Goal: Task Accomplishment & Management: Manage account settings

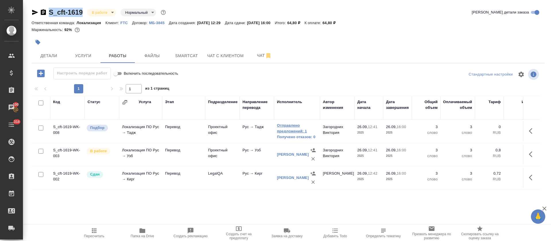
click at [289, 123] on link "Отправлено предложений: 1" at bounding box center [297, 128] width 40 height 11
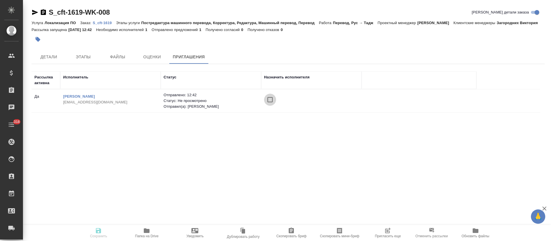
click at [270, 99] on input "checkbox" at bounding box center [270, 100] width 12 height 12
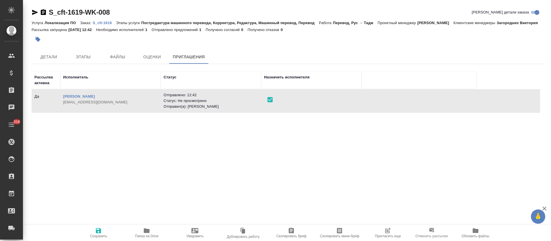
click at [100, 229] on icon "button" at bounding box center [98, 230] width 5 height 5
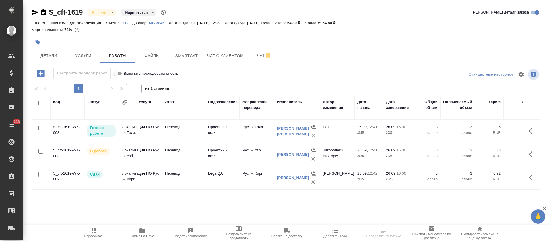
click at [40, 102] on input "checkbox" at bounding box center [40, 102] width 5 height 5
checkbox input "true"
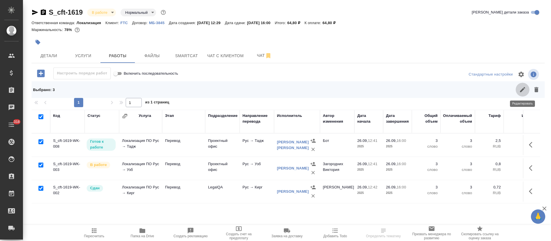
click at [522, 90] on icon "button" at bounding box center [522, 89] width 5 height 5
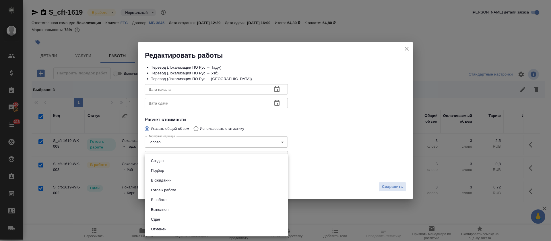
click at [160, 173] on body "🙏 .cls-1 fill:#fff; AWATERA [PERSON_NAME] Спецификации Заказы 100 Чаты 318 Todo…" at bounding box center [275, 120] width 551 height 241
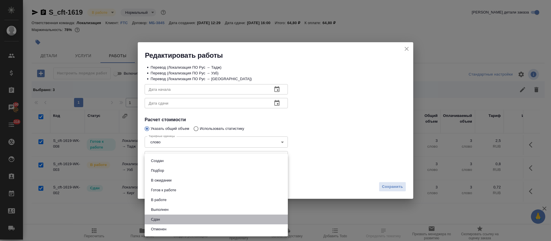
click at [156, 216] on li "Сдан" at bounding box center [216, 219] width 143 height 10
type input "closed"
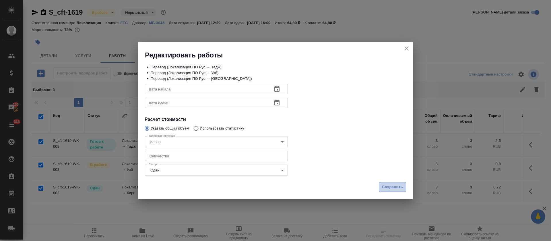
click at [384, 187] on span "Сохранить" at bounding box center [392, 187] width 21 height 7
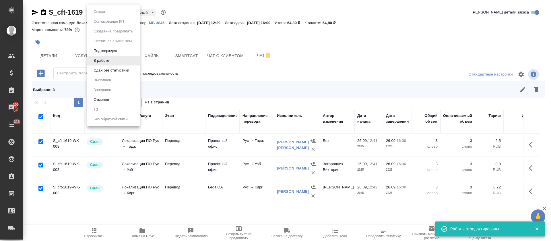
click at [114, 13] on body "🙏 .cls-1 fill:#fff; AWATERA [PERSON_NAME] Спецификации Заказы 100 Чаты 318 Todo…" at bounding box center [275, 120] width 551 height 241
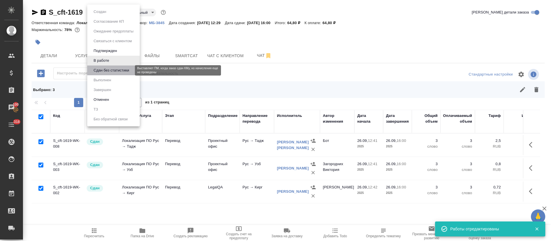
click at [104, 69] on button "Сдан без статистики" at bounding box center [111, 70] width 39 height 6
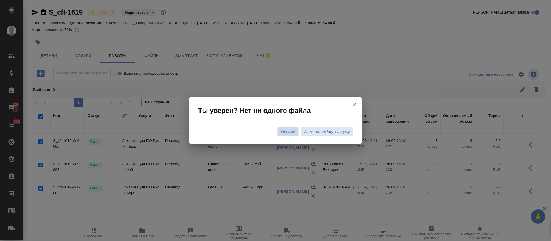
click at [290, 133] on span "Уверен!" at bounding box center [287, 132] width 15 height 6
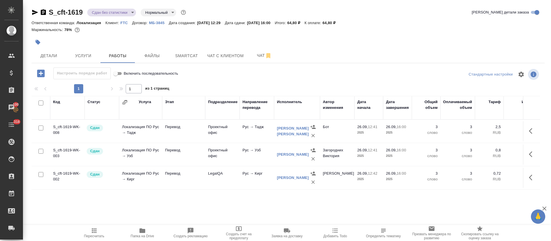
drag, startPoint x: 128, startPoint y: 9, endPoint x: 126, endPoint y: 12, distance: 4.1
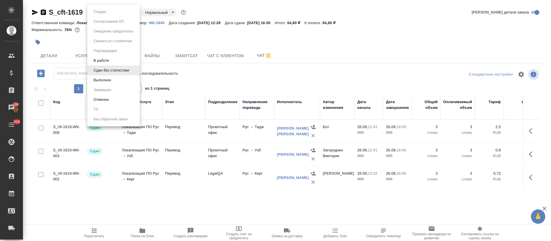
click at [126, 12] on body "🙏 .cls-1 fill:#fff; AWATERA [PERSON_NAME] Спецификации Заказы 100 Чаты 318 Todo…" at bounding box center [275, 120] width 551 height 241
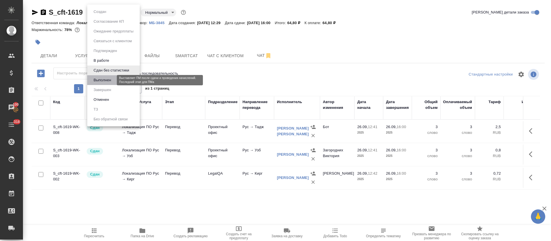
click at [104, 81] on button "Выполнен" at bounding box center [102, 80] width 21 height 6
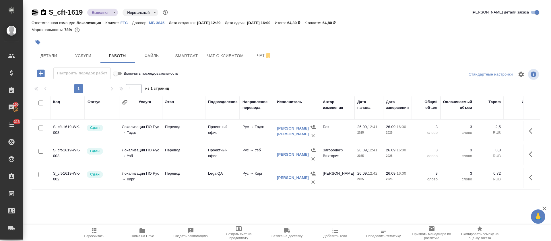
click at [33, 14] on icon "button" at bounding box center [35, 12] width 6 height 5
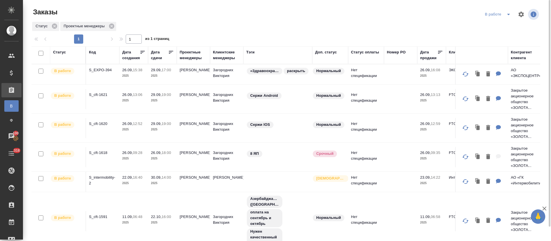
click at [173, 52] on icon at bounding box center [171, 52] width 6 height 6
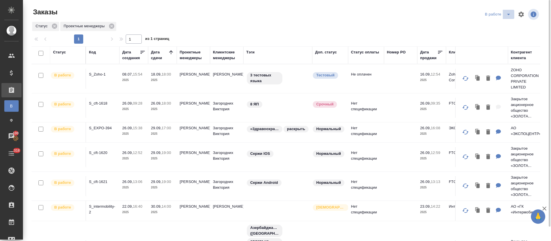
click at [506, 16] on icon "split button" at bounding box center [508, 14] width 7 height 7
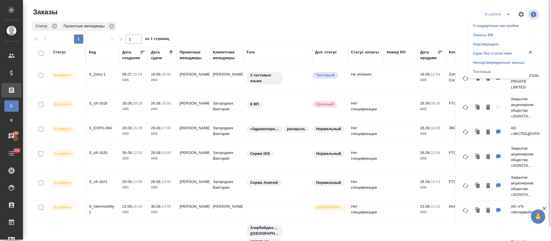
click at [500, 43] on li "Подтвержден" at bounding box center [499, 44] width 61 height 9
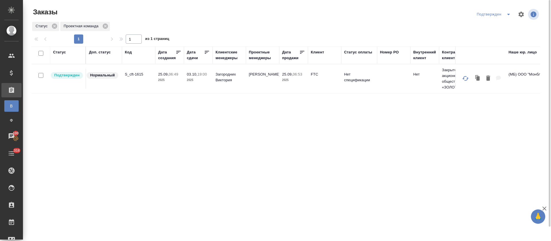
click at [509, 14] on icon "split button" at bounding box center [508, 14] width 3 height 1
click at [485, 34] on li "В работе" at bounding box center [495, 34] width 61 height 9
